Goal: Task Accomplishment & Management: Use online tool/utility

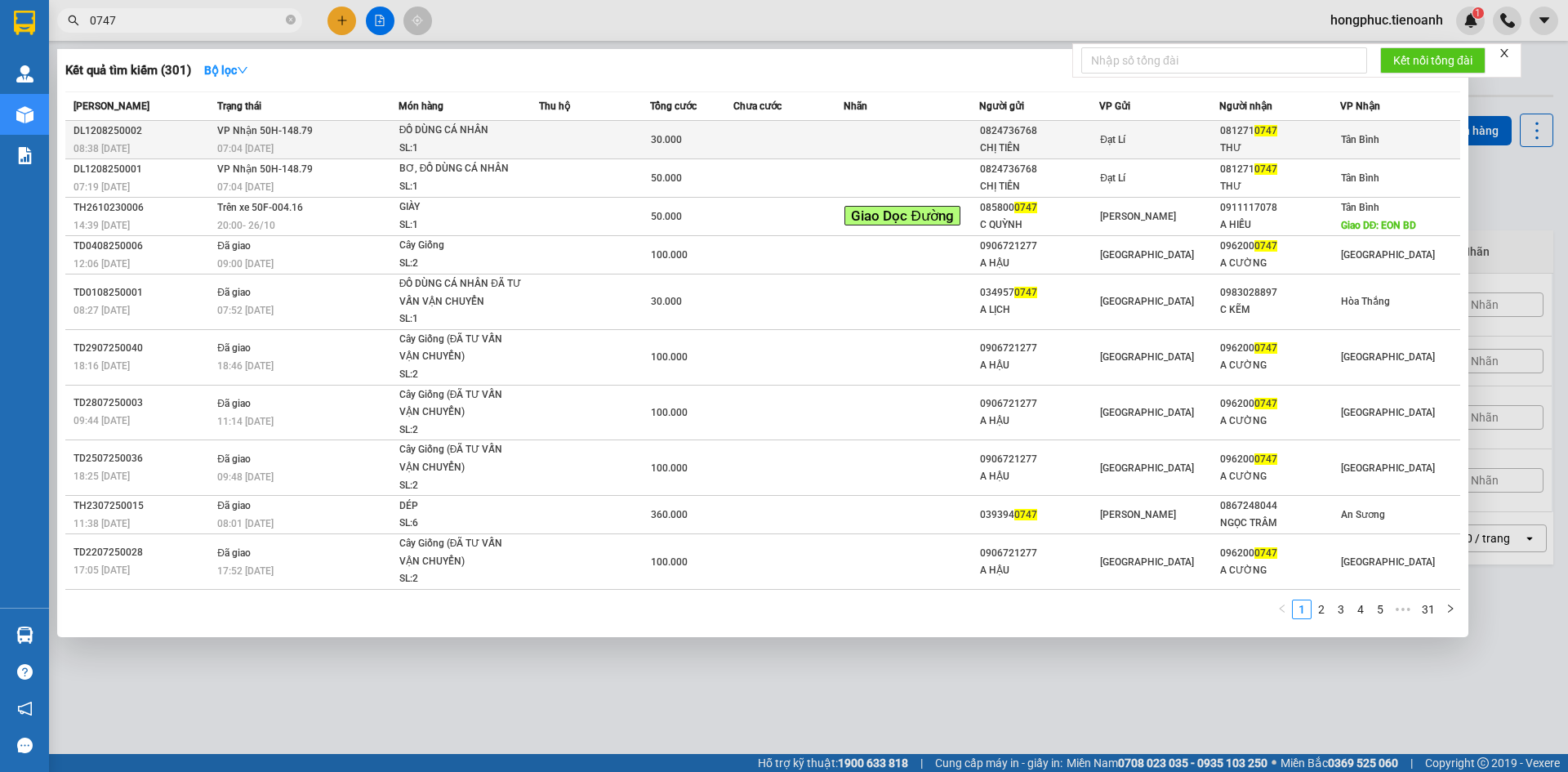
type input "0747"
click at [1269, 143] on div "THƯ" at bounding box center [1279, 148] width 119 height 17
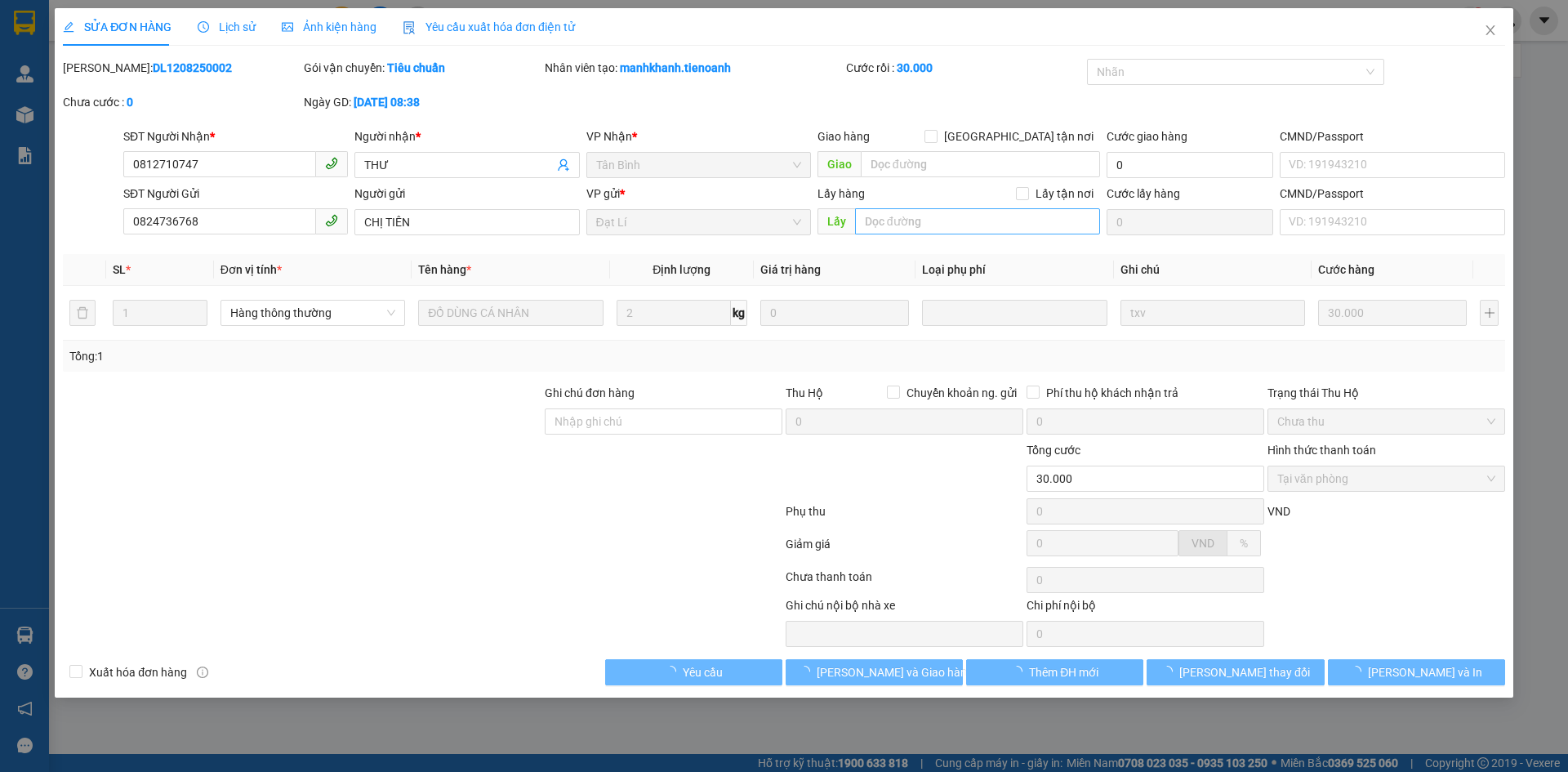
type input "0812710747"
type input "THƯ"
type input "0824736768"
type input "CHỊ TIÊN"
type input "30.000"
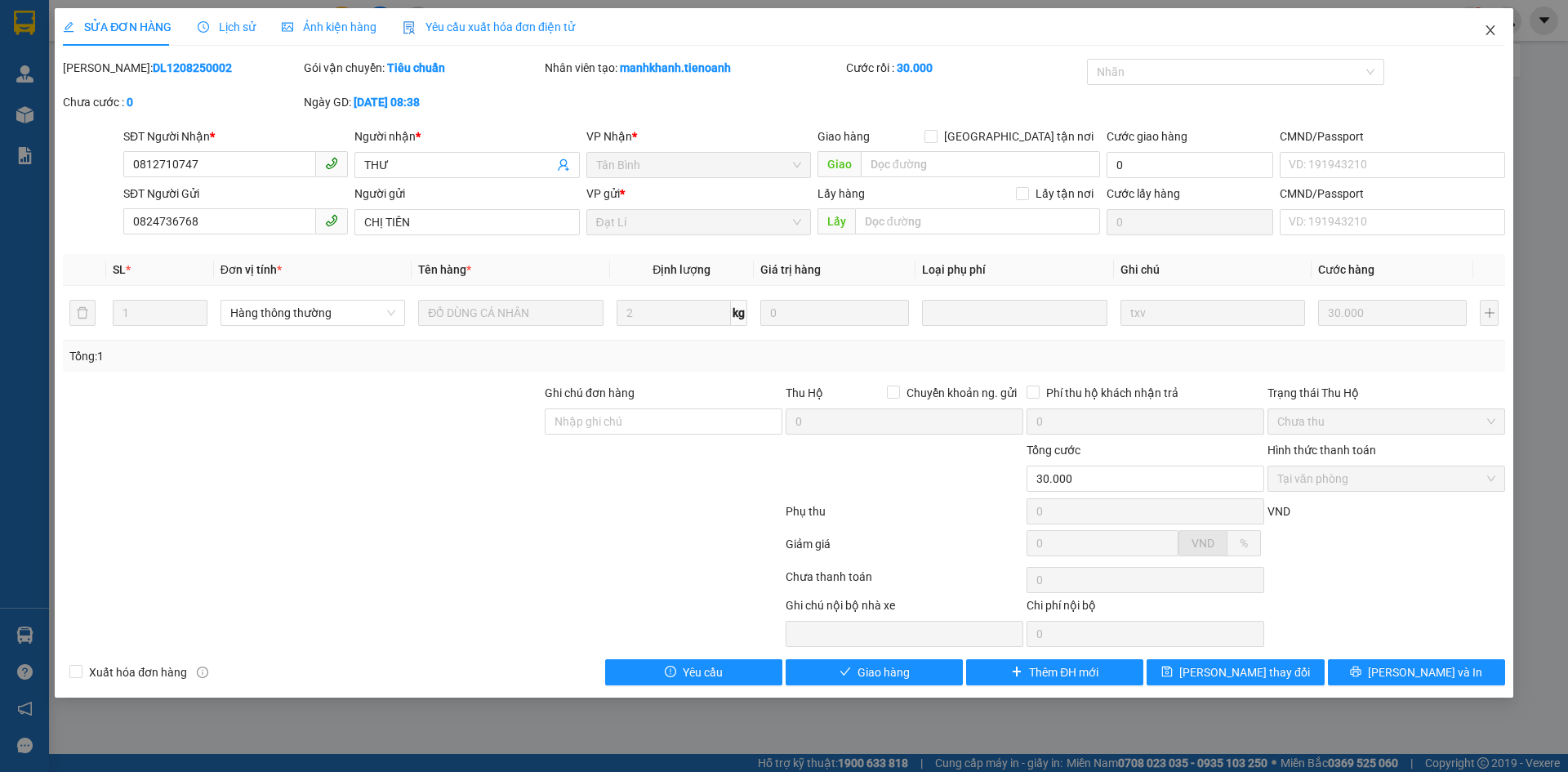
click at [1492, 31] on icon "close" at bounding box center [1490, 30] width 13 height 13
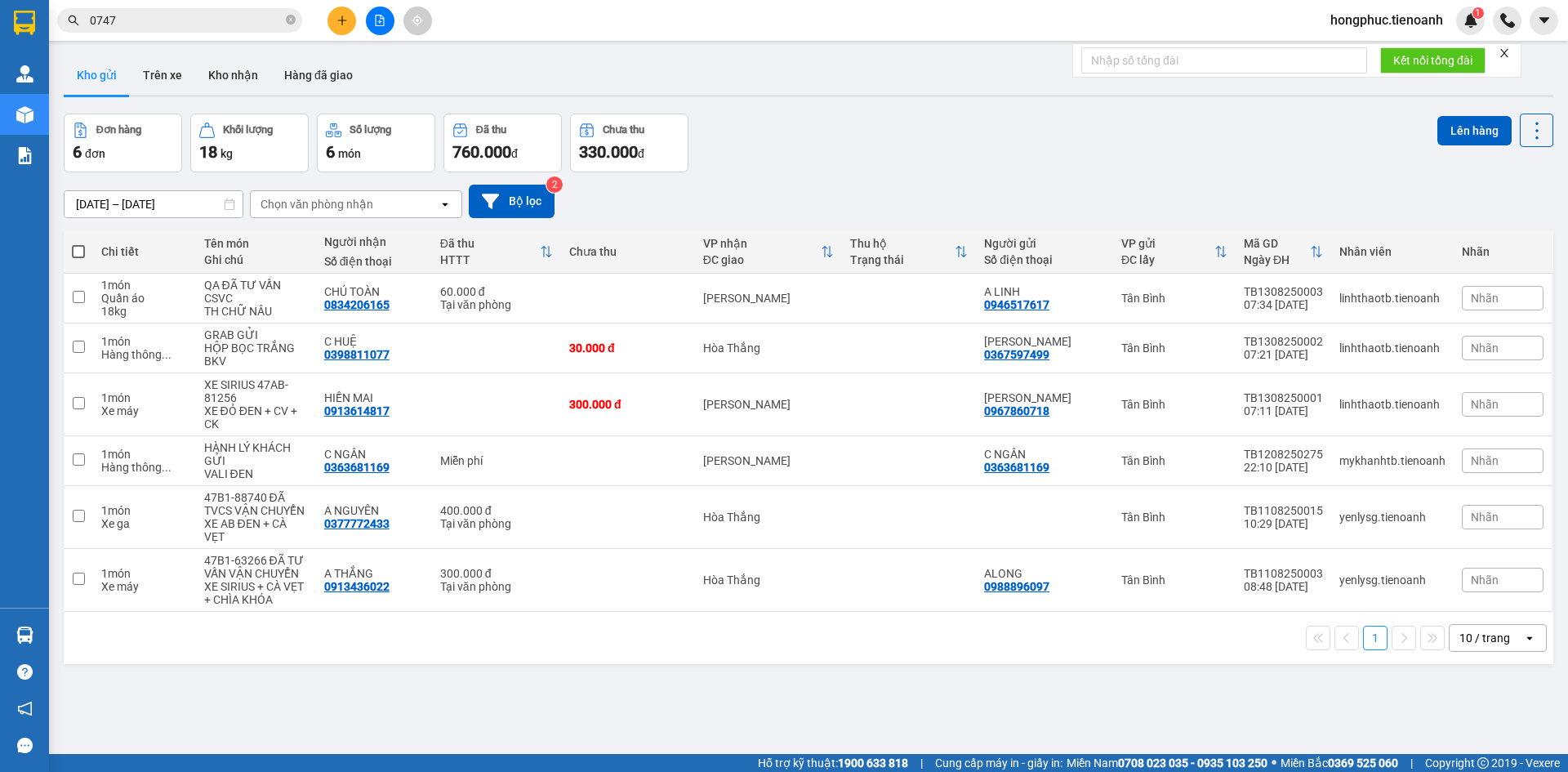
click at [199, 18] on input "0747" at bounding box center [186, 21] width 193 height 18
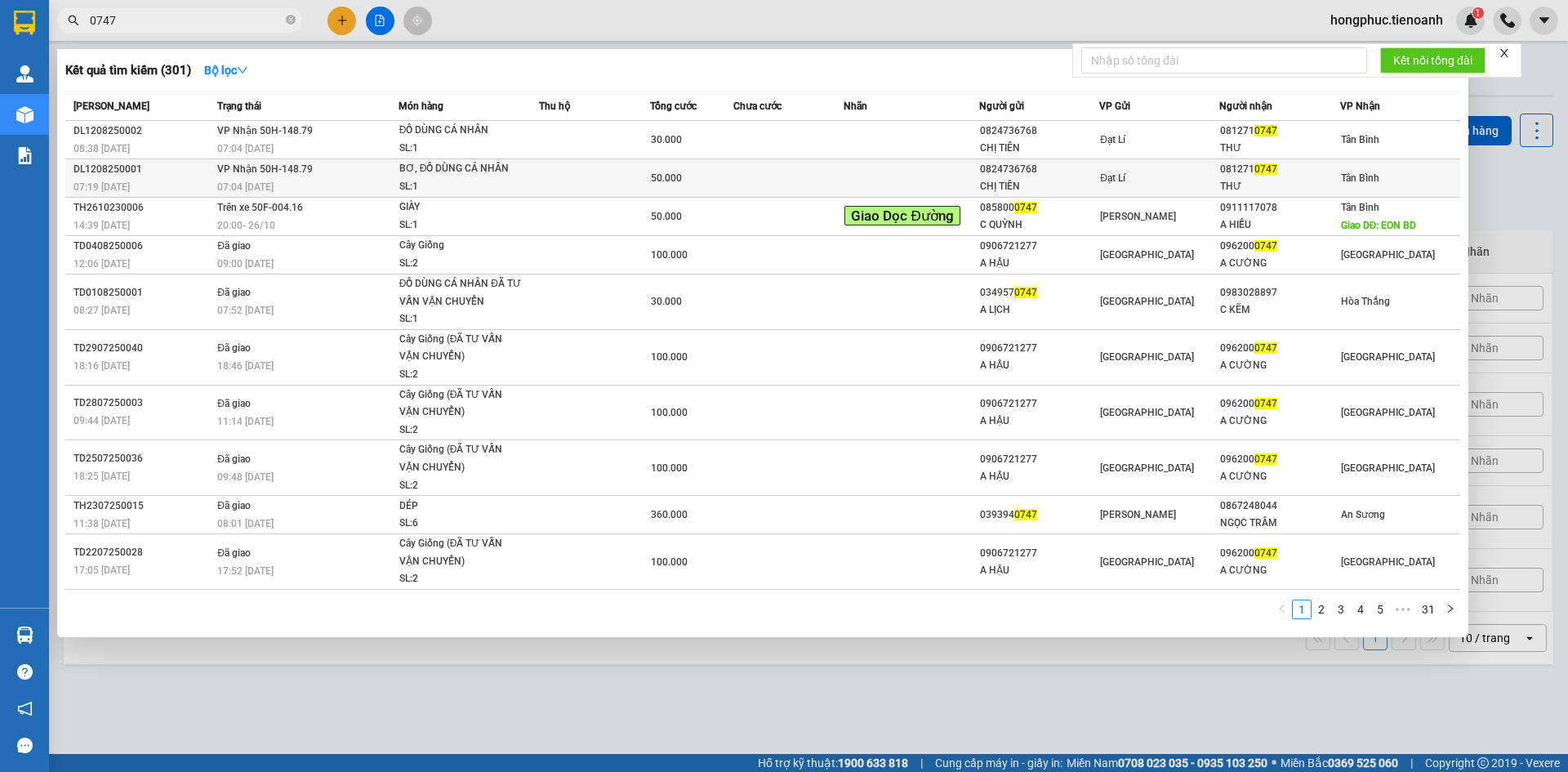
click at [327, 165] on td "VP Nhận 50H-148.79 07:04 [DATE]" at bounding box center [305, 178] width 184 height 39
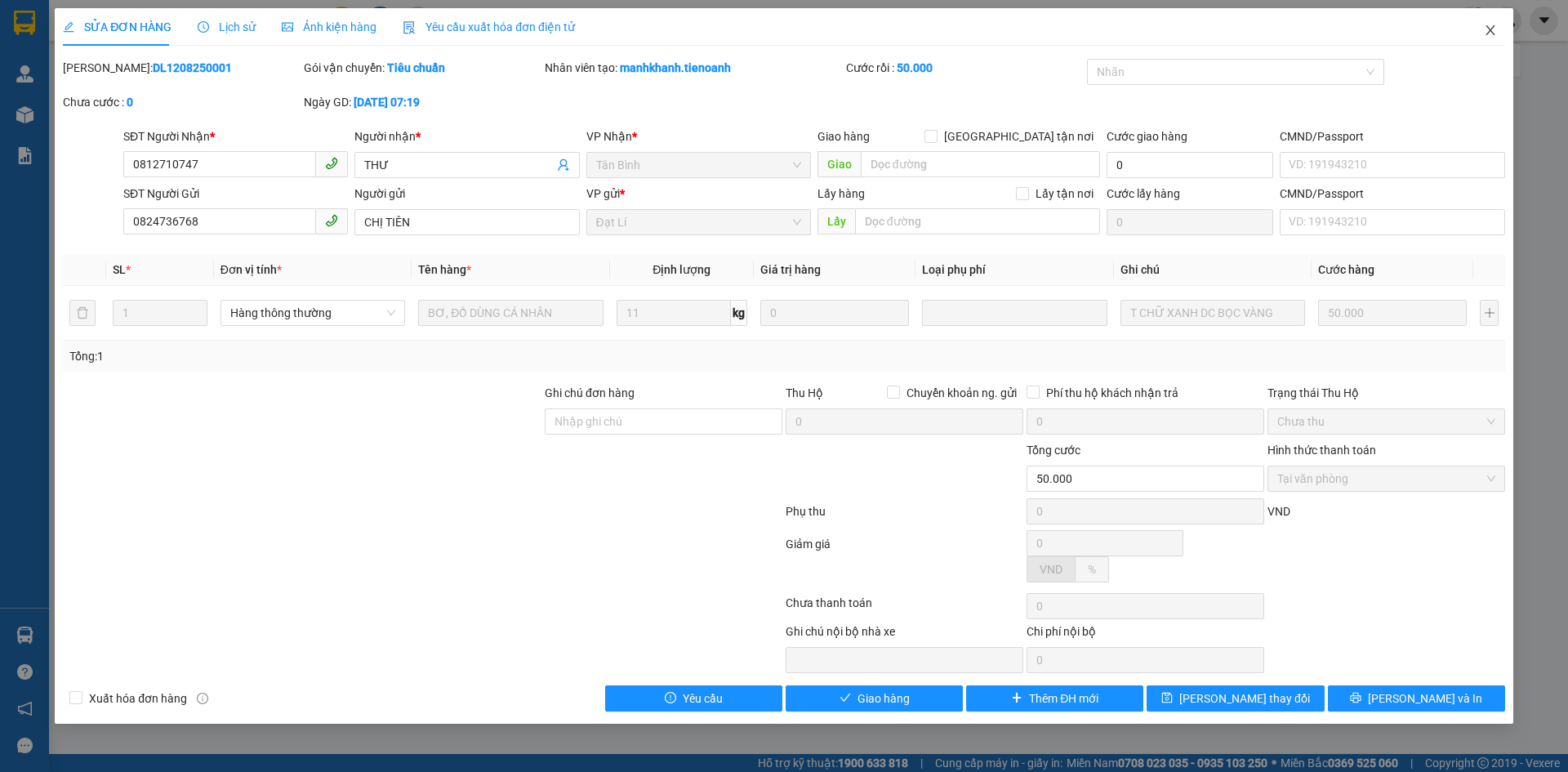
click at [1494, 33] on icon "close" at bounding box center [1490, 30] width 13 height 13
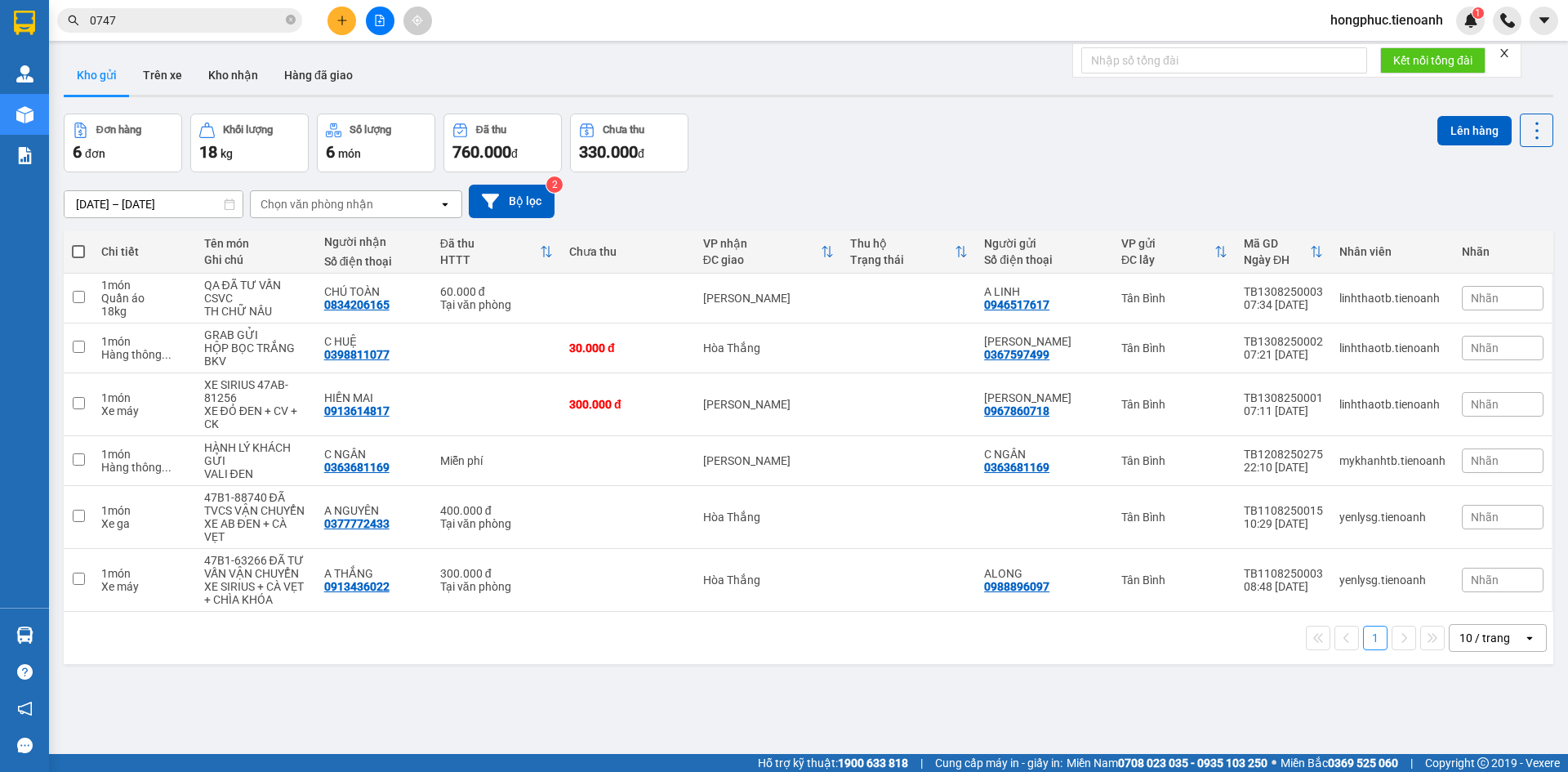
click at [208, 13] on input "0747" at bounding box center [186, 21] width 193 height 18
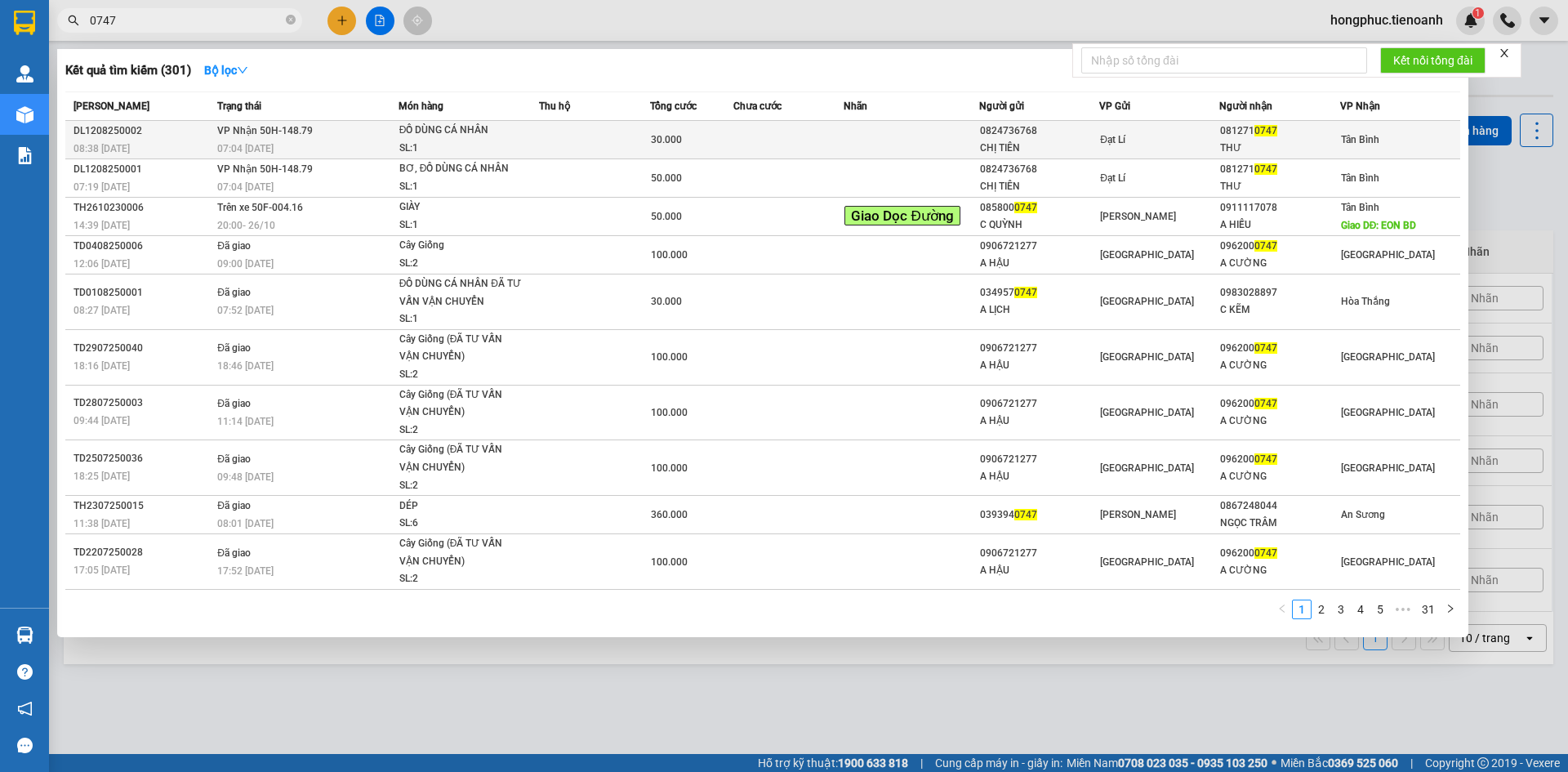
click at [309, 126] on span "VP Nhận 50H-148.79" at bounding box center [264, 130] width 95 height 12
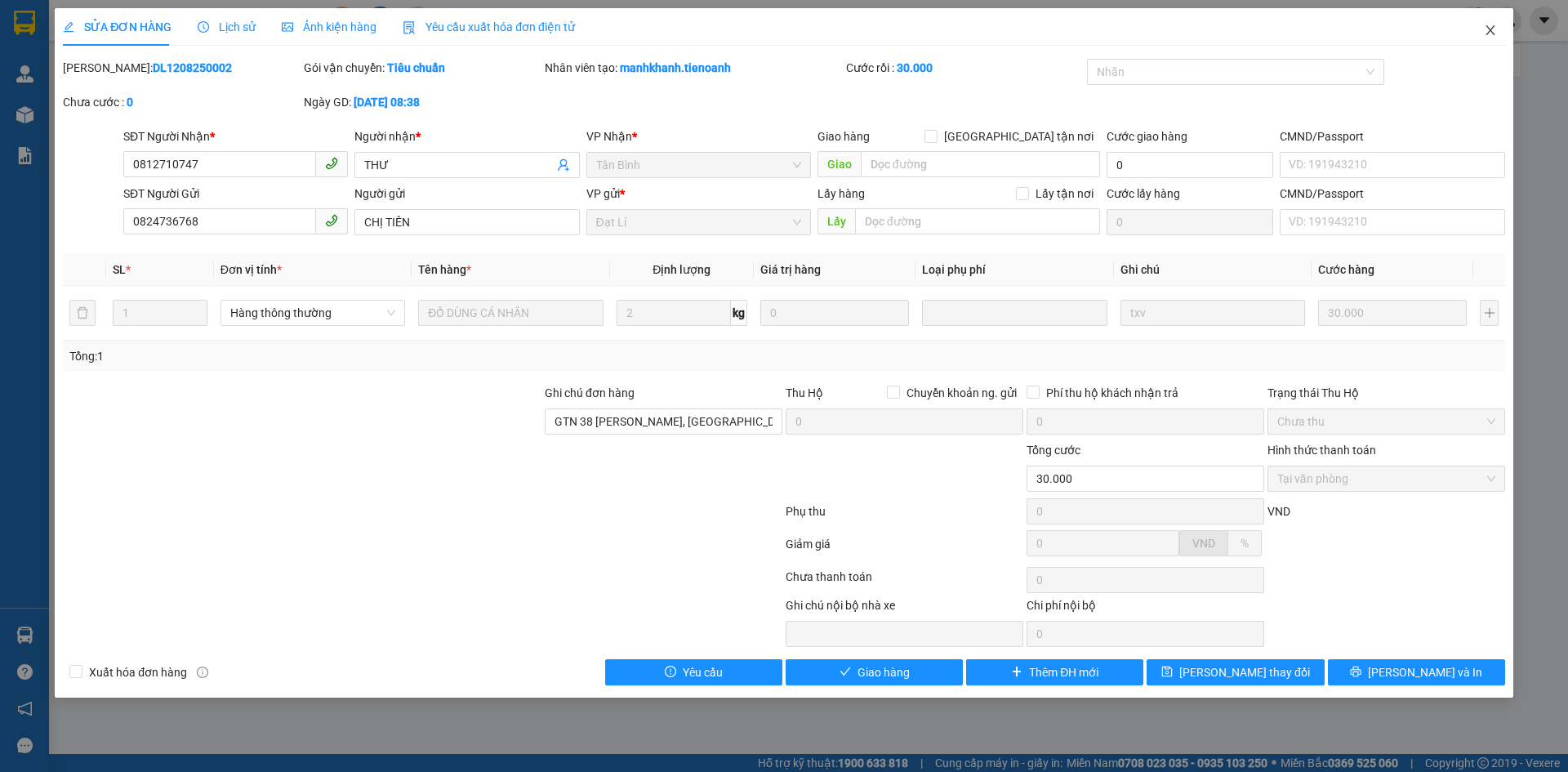
click at [1492, 28] on icon "close" at bounding box center [1490, 30] width 13 height 13
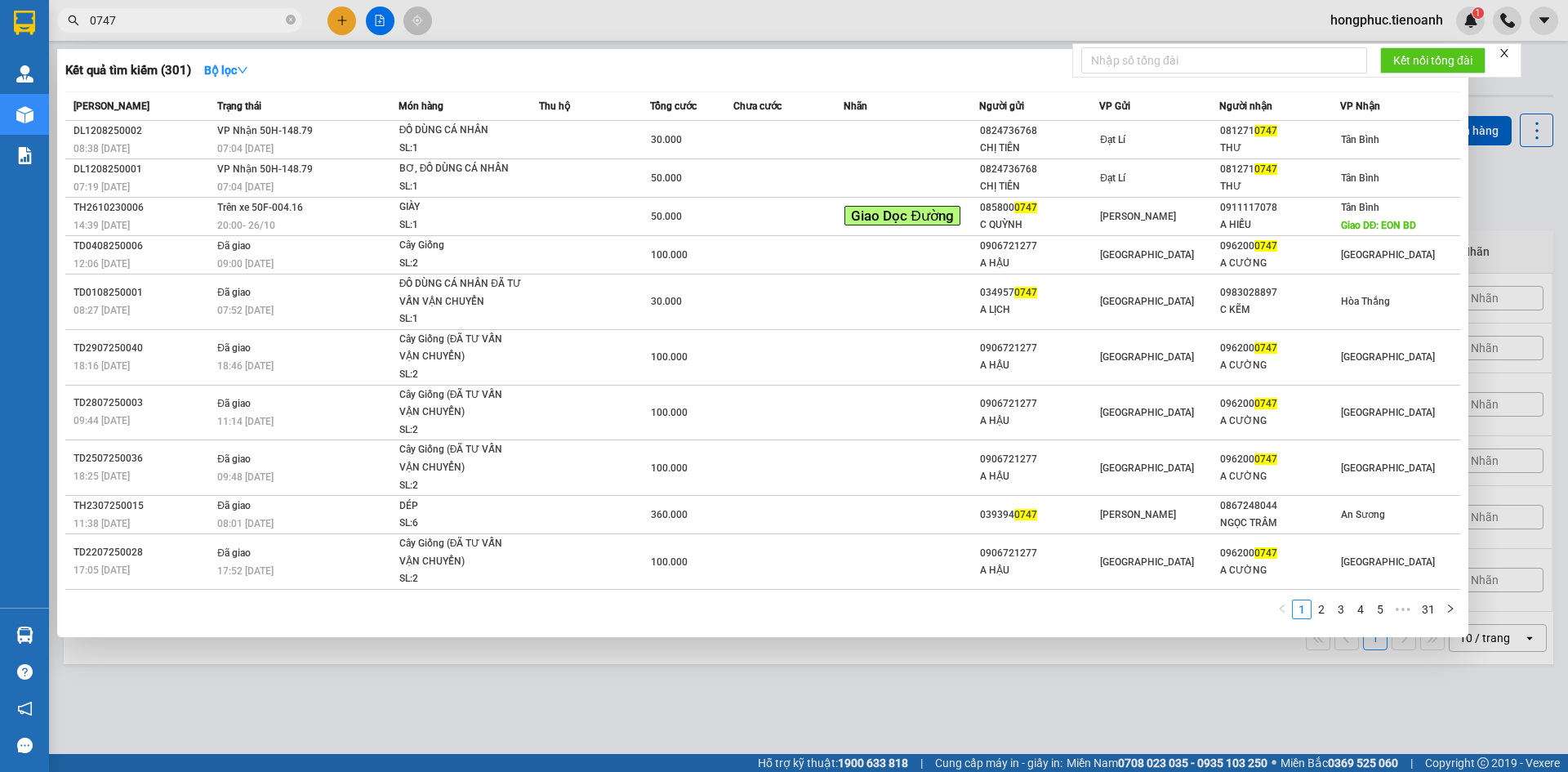
click at [189, 20] on input "0747" at bounding box center [186, 21] width 193 height 18
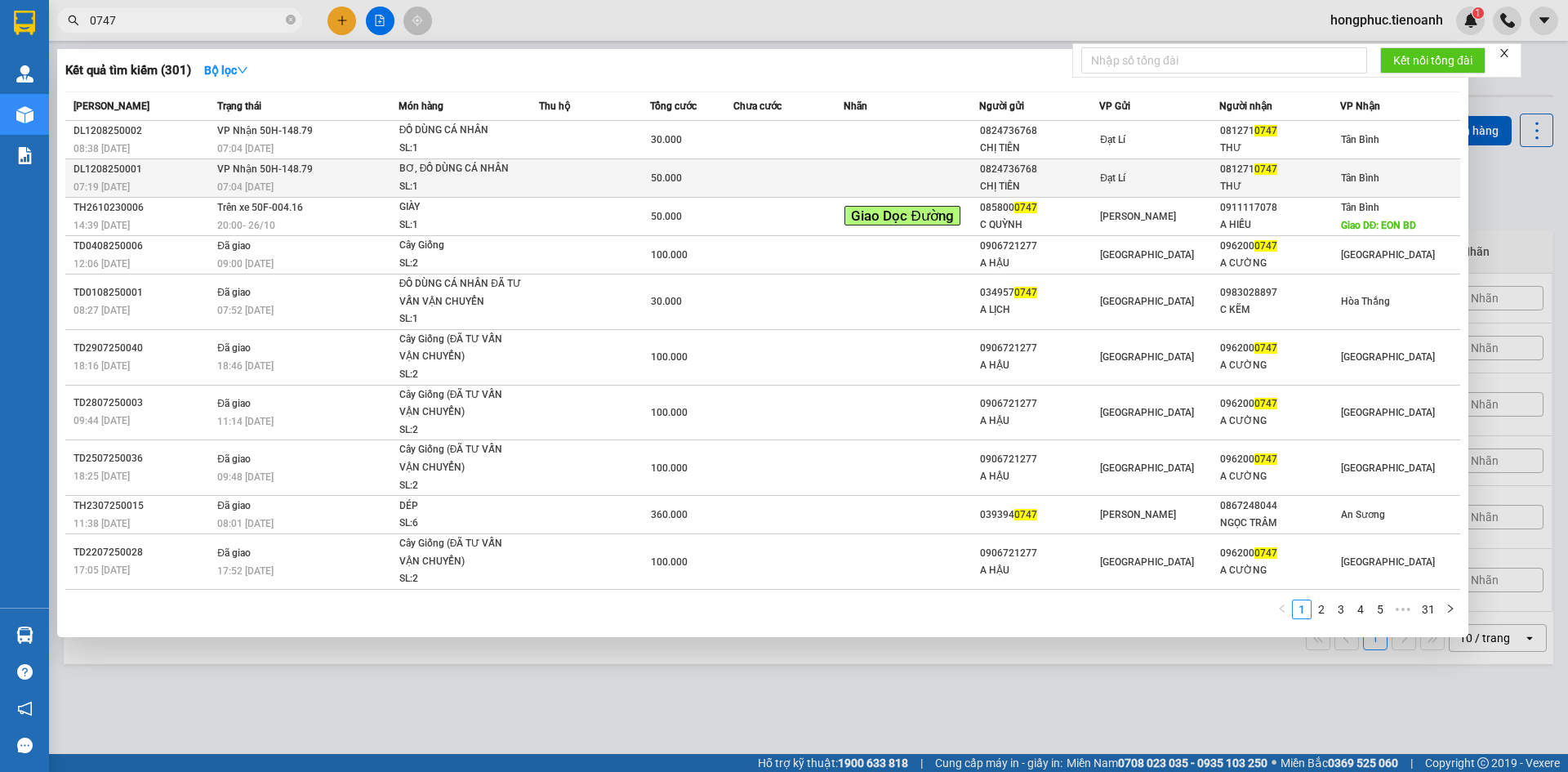
click at [219, 173] on span "VP Nhận 50H-148.79" at bounding box center [264, 169] width 95 height 12
